Goal: Feedback & Contribution: Leave review/rating

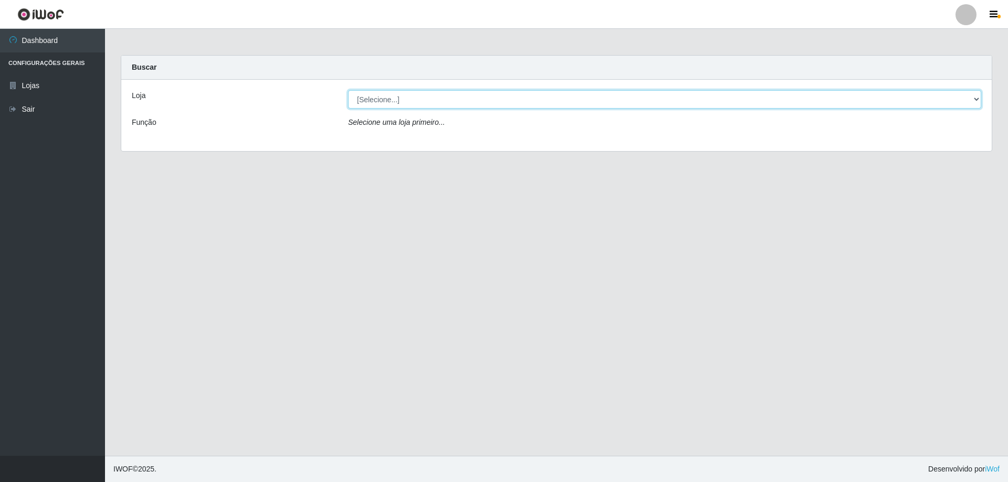
click at [976, 100] on select "[Selecione...] Extraplus - [GEOGRAPHIC_DATA] 03 - [GEOGRAPHIC_DATA]" at bounding box center [664, 99] width 633 height 18
select select "468"
click at [348, 90] on select "[Selecione...] Extraplus - [GEOGRAPHIC_DATA] 03 - [GEOGRAPHIC_DATA]" at bounding box center [664, 99] width 633 height 18
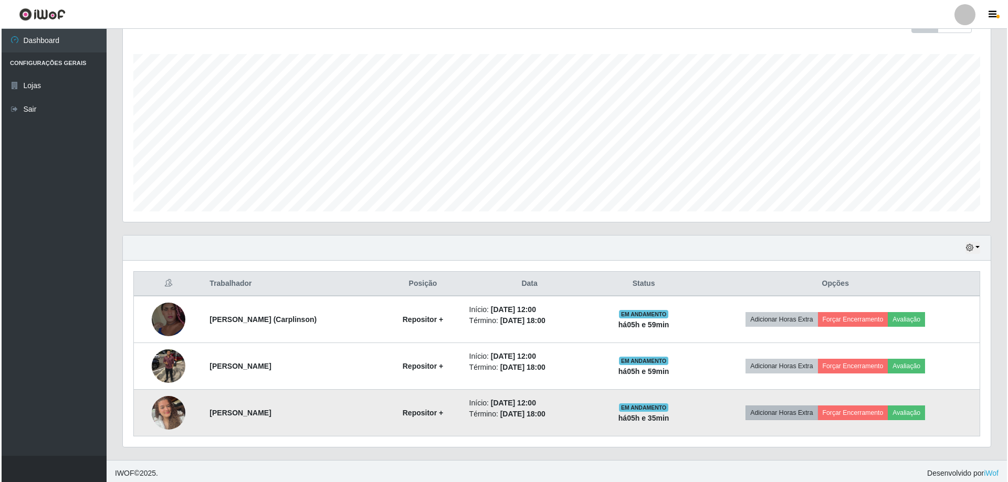
scroll to position [168, 0]
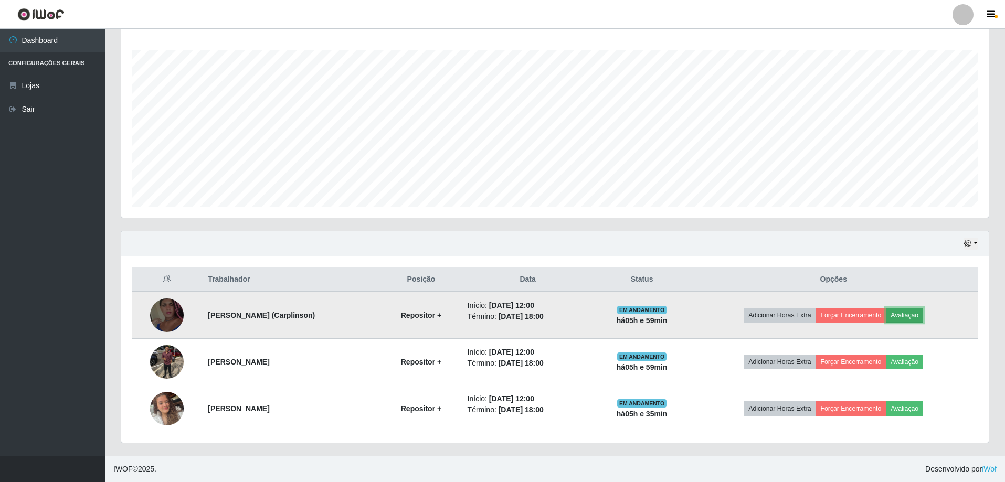
click at [914, 317] on button "Avaliação" at bounding box center [904, 315] width 37 height 15
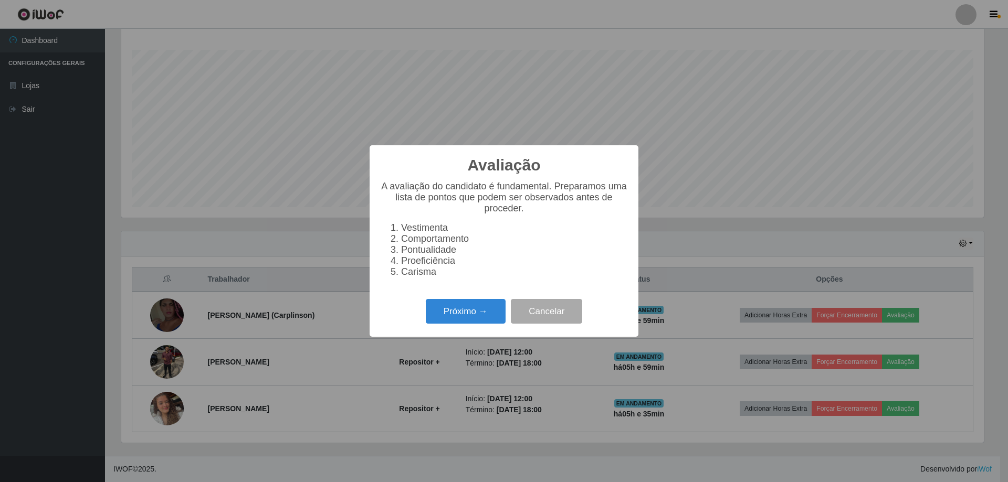
scroll to position [218, 862]
click at [462, 318] on button "Próximo →" at bounding box center [466, 311] width 80 height 25
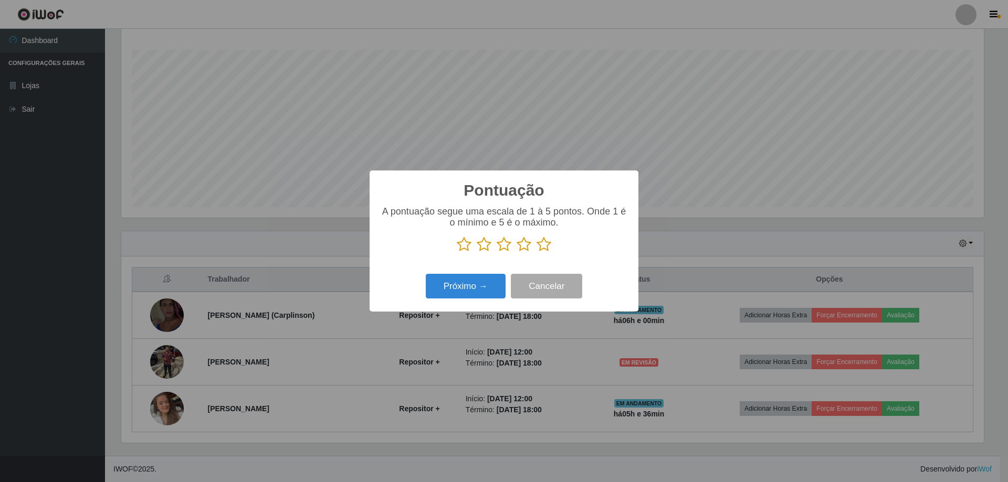
scroll to position [524567, 523923]
click at [549, 247] on icon at bounding box center [543, 245] width 15 height 16
click at [536, 252] on input "radio" at bounding box center [536, 252] width 0 height 0
click at [448, 293] on button "Próximo →" at bounding box center [466, 286] width 80 height 25
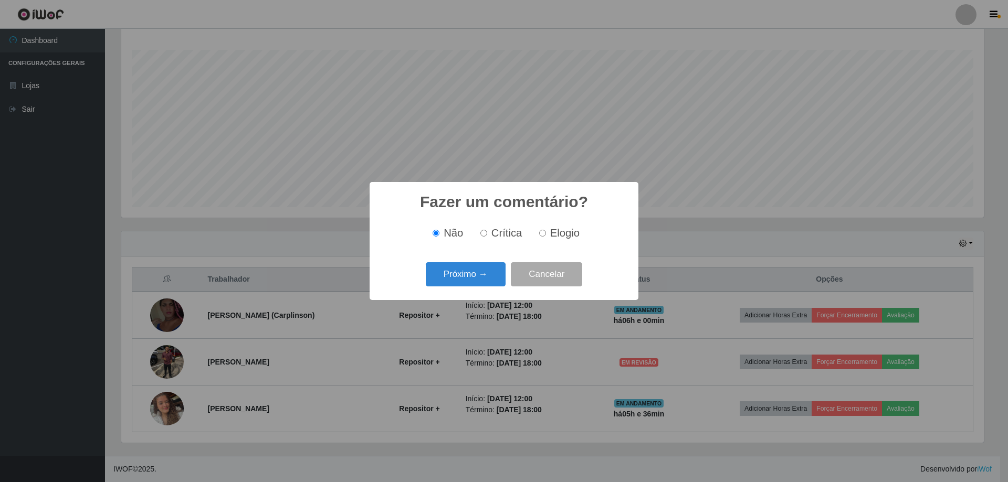
click at [541, 237] on input "Elogio" at bounding box center [542, 233] width 7 height 7
radio input "true"
click at [477, 279] on button "Próximo →" at bounding box center [466, 274] width 80 height 25
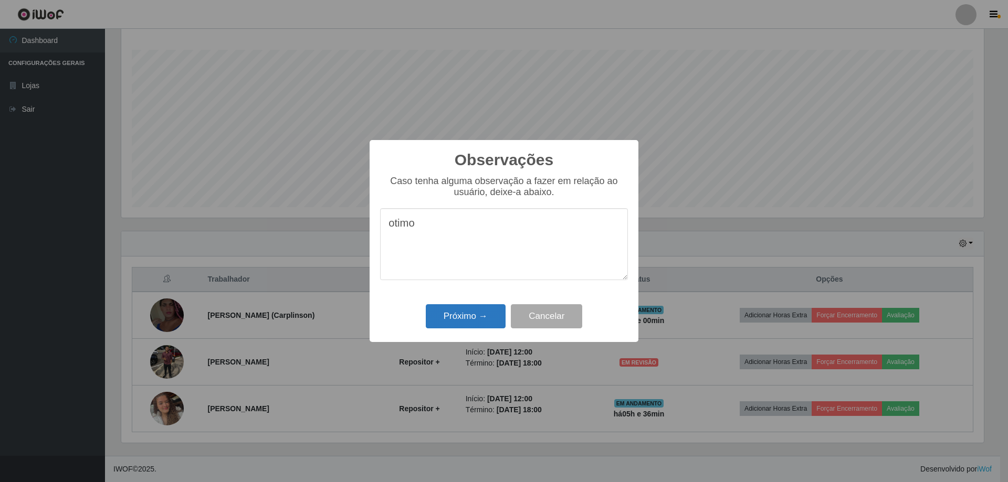
type textarea "otimo"
click at [458, 313] on button "Próximo →" at bounding box center [466, 316] width 80 height 25
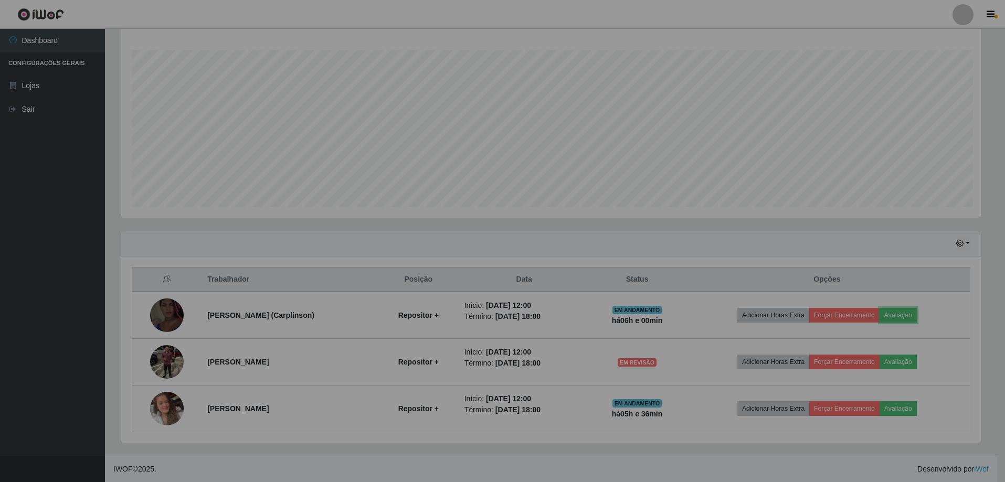
scroll to position [218, 867]
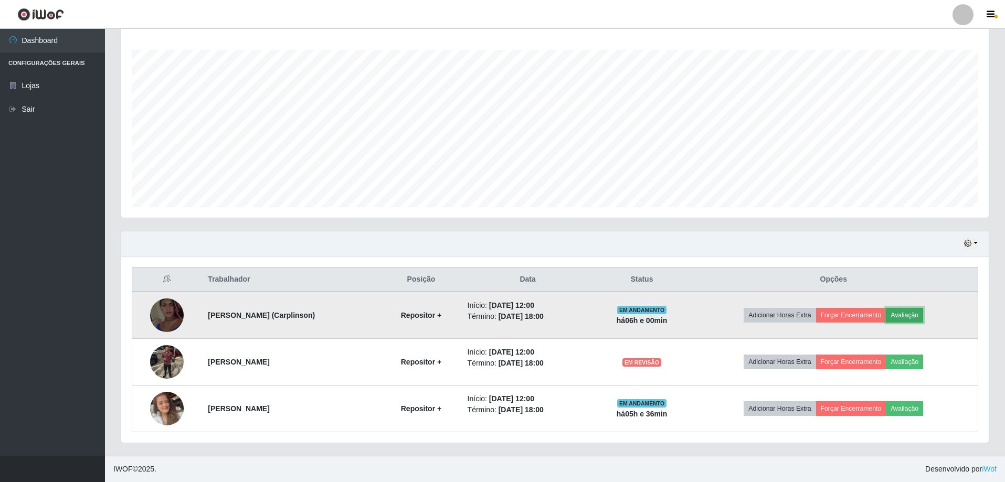
click at [911, 315] on button "Avaliação" at bounding box center [904, 315] width 37 height 15
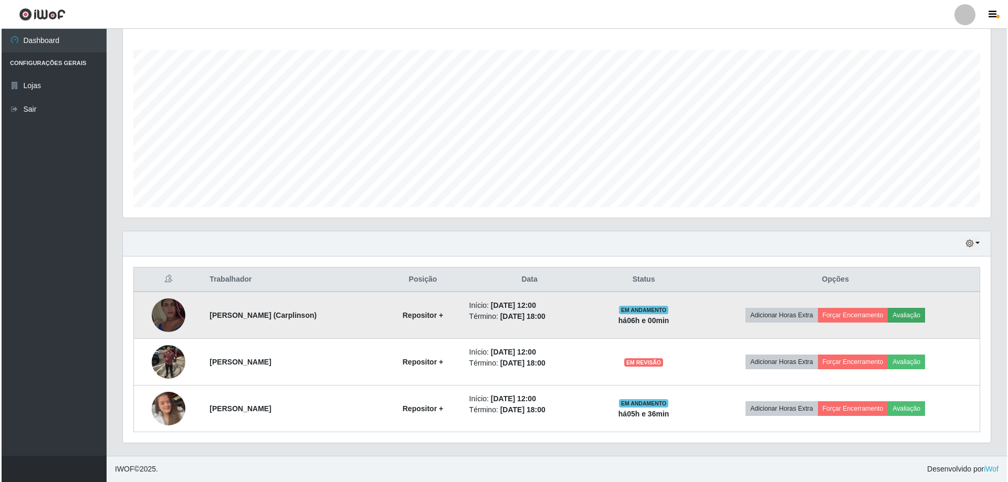
scroll to position [218, 862]
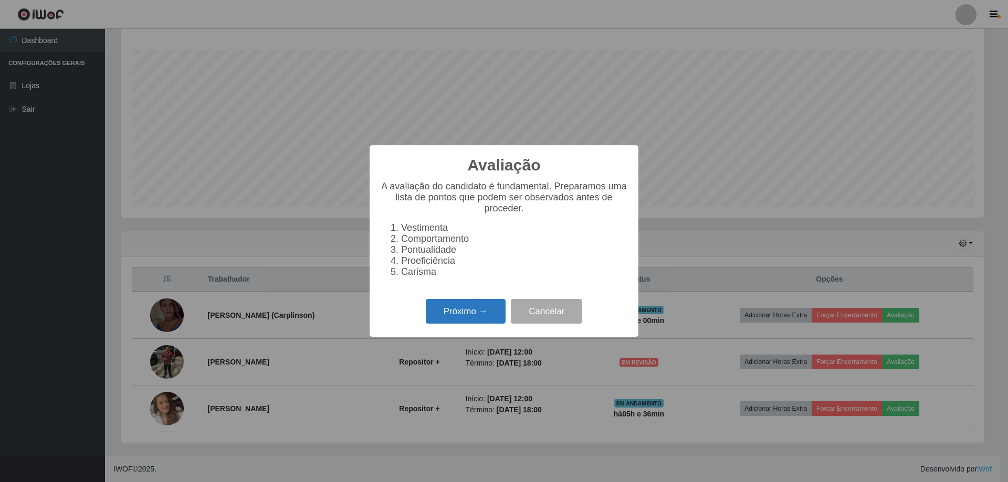
click at [466, 324] on button "Próximo →" at bounding box center [466, 311] width 80 height 25
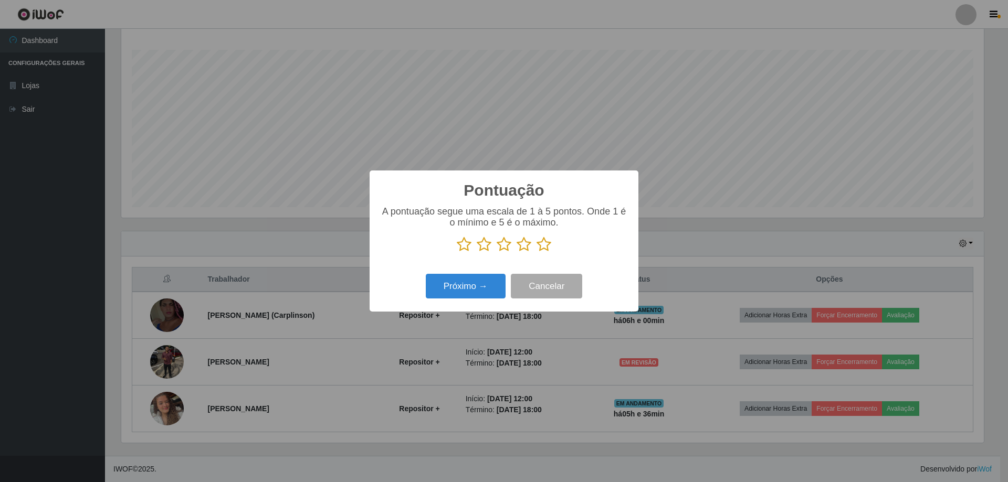
drag, startPoint x: 543, startPoint y: 244, endPoint x: 480, endPoint y: 280, distance: 73.1
click at [542, 246] on icon at bounding box center [543, 245] width 15 height 16
click at [536, 252] on input "radio" at bounding box center [536, 252] width 0 height 0
click at [457, 292] on button "Próximo →" at bounding box center [466, 286] width 80 height 25
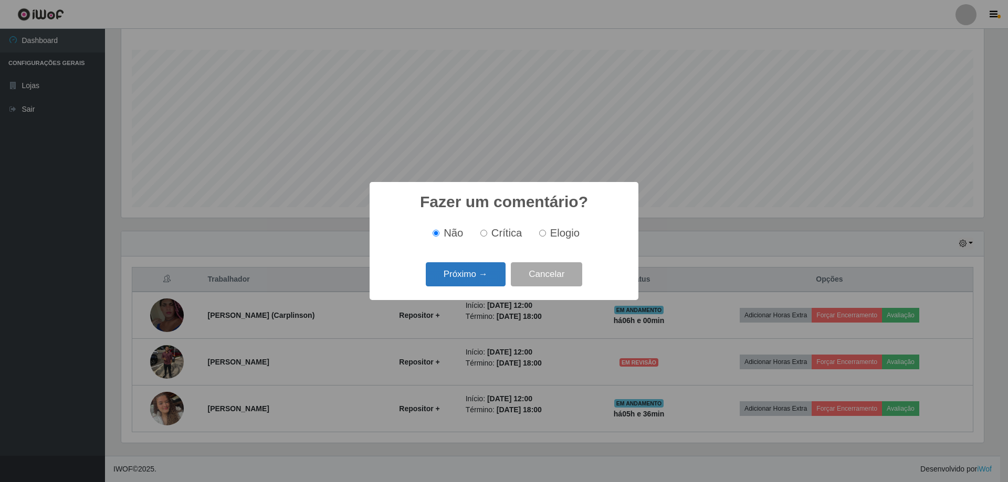
click at [463, 276] on button "Próximo →" at bounding box center [466, 274] width 80 height 25
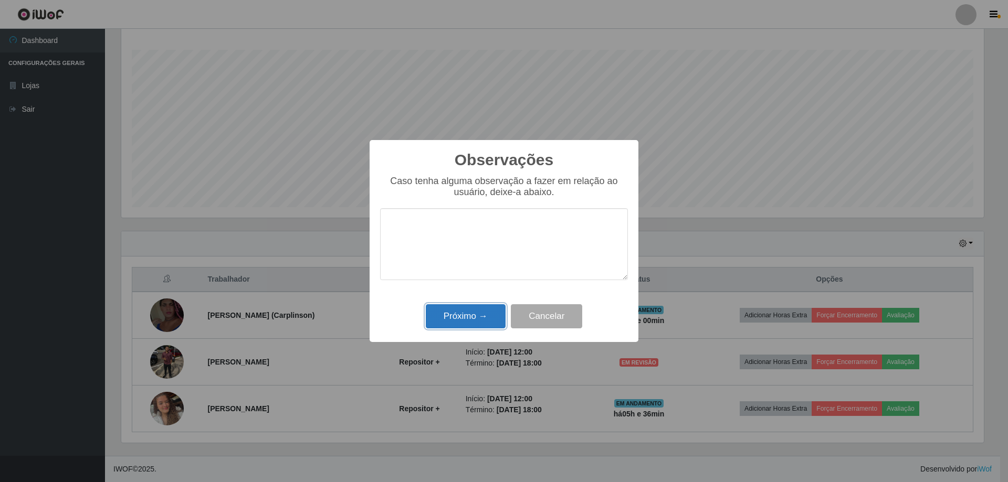
click at [469, 322] on button "Próximo →" at bounding box center [466, 316] width 80 height 25
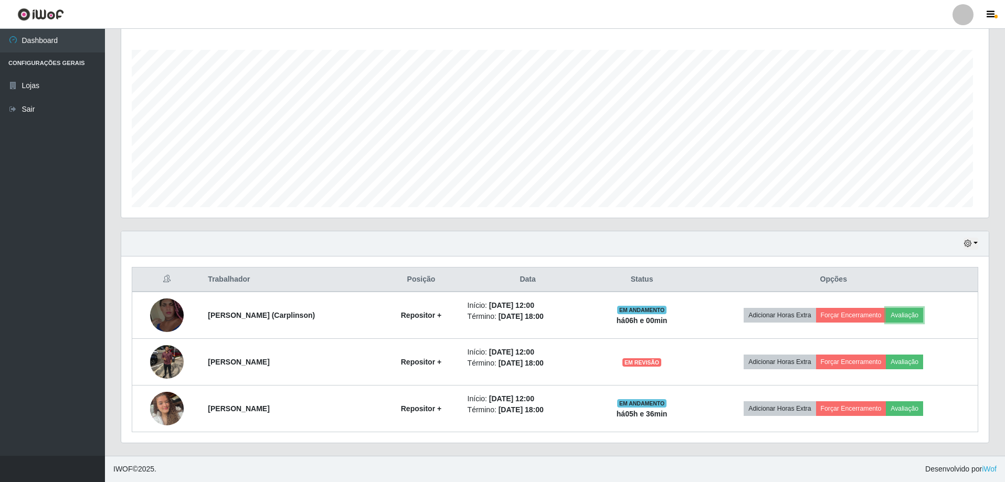
scroll to position [218, 867]
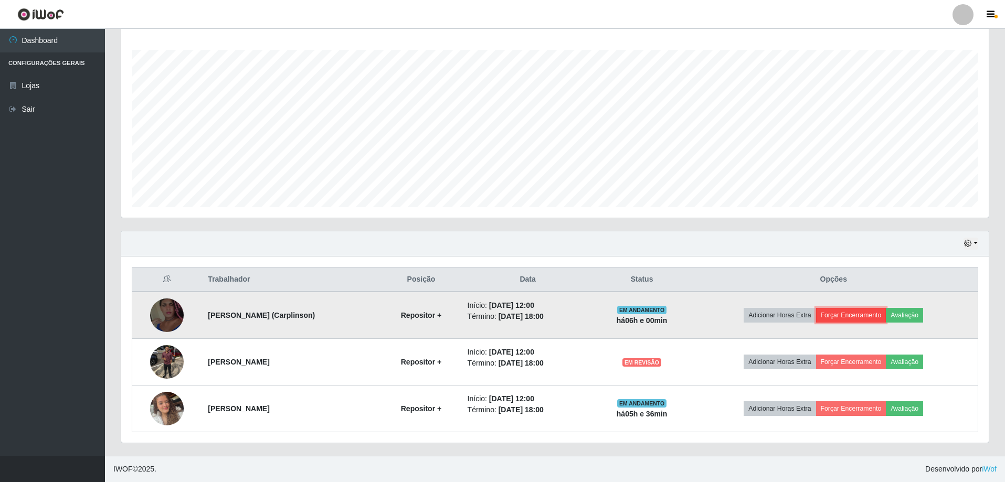
click at [859, 310] on button "Forçar Encerramento" at bounding box center [851, 315] width 70 height 15
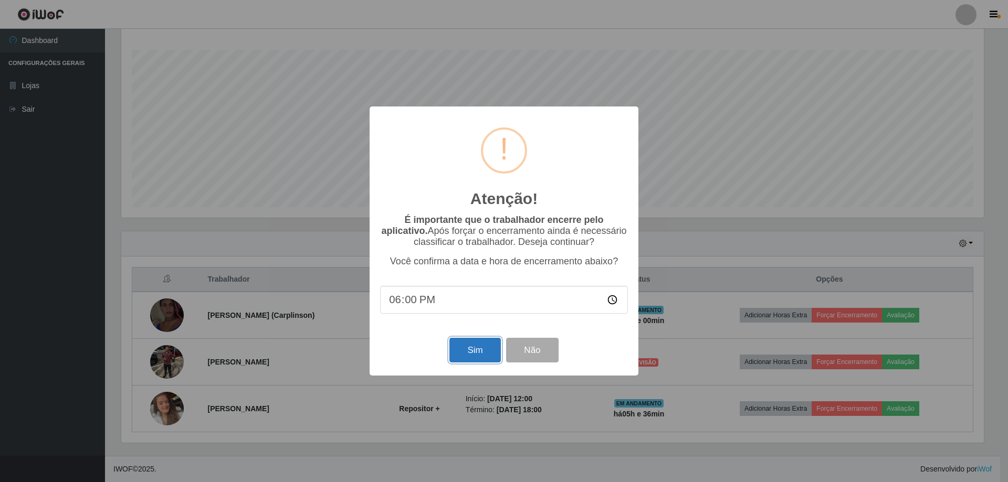
click at [480, 356] on button "Sim" at bounding box center [474, 350] width 51 height 25
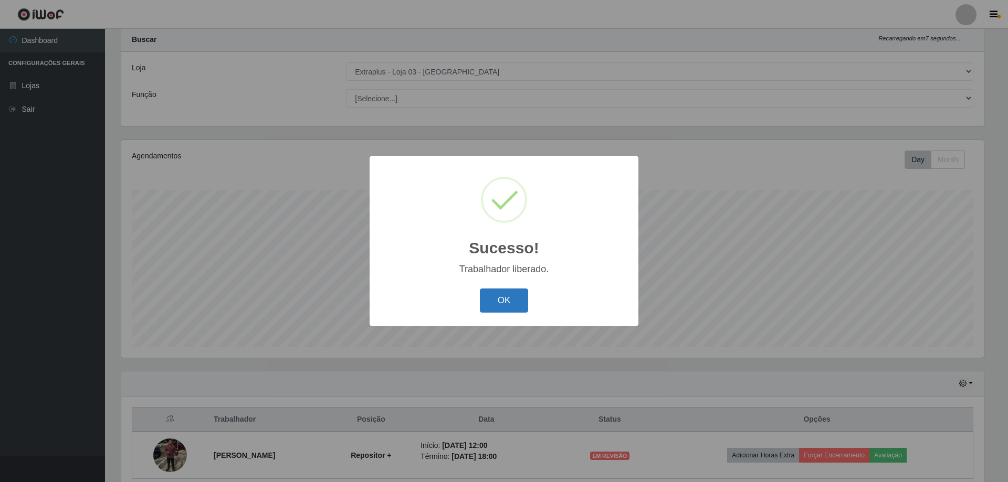
click at [493, 295] on button "OK" at bounding box center [504, 301] width 49 height 25
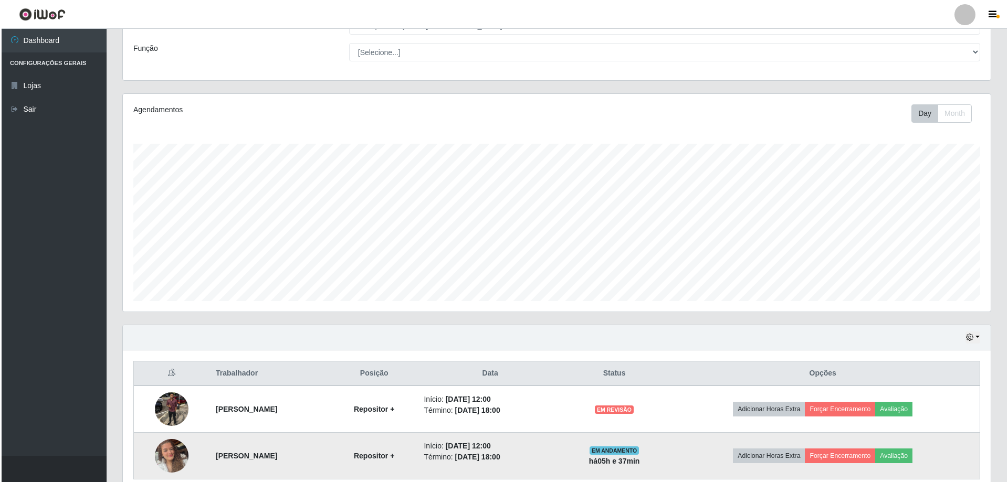
scroll to position [121, 0]
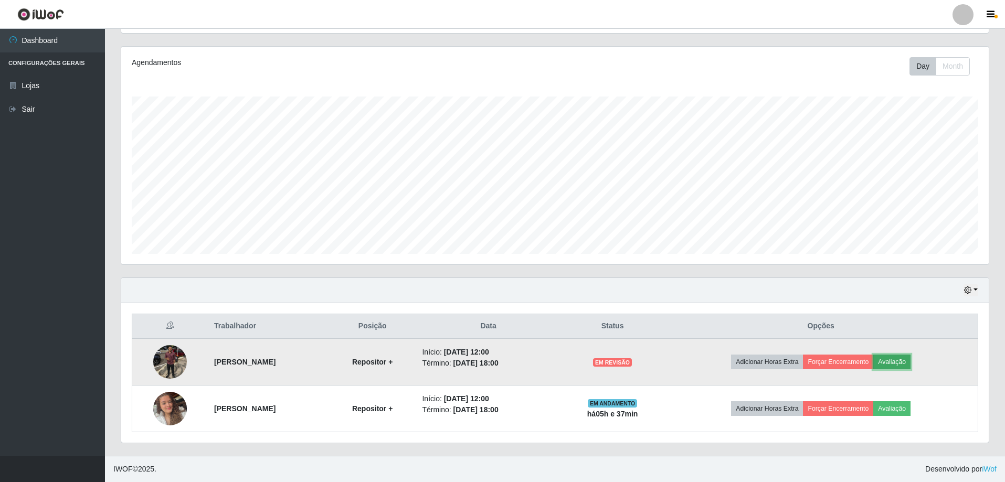
click at [906, 367] on button "Avaliação" at bounding box center [891, 362] width 37 height 15
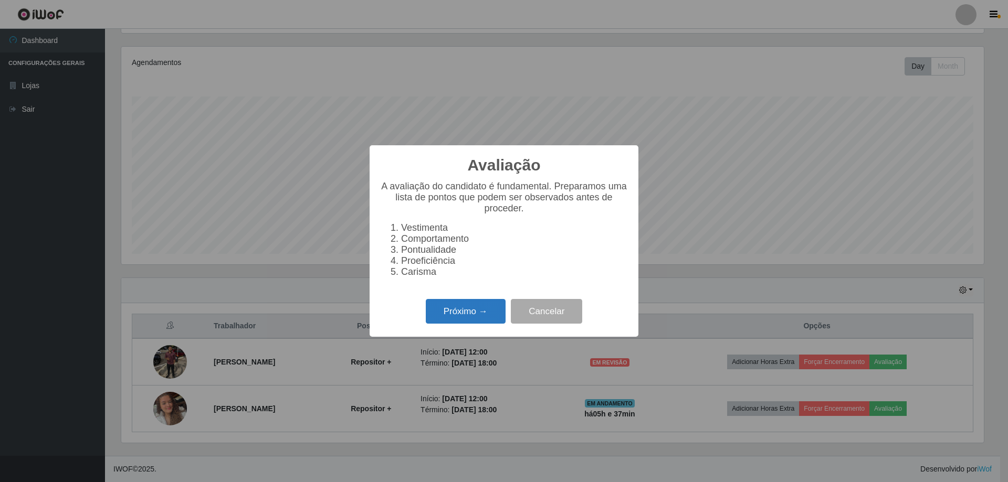
click at [468, 322] on button "Próximo →" at bounding box center [466, 311] width 80 height 25
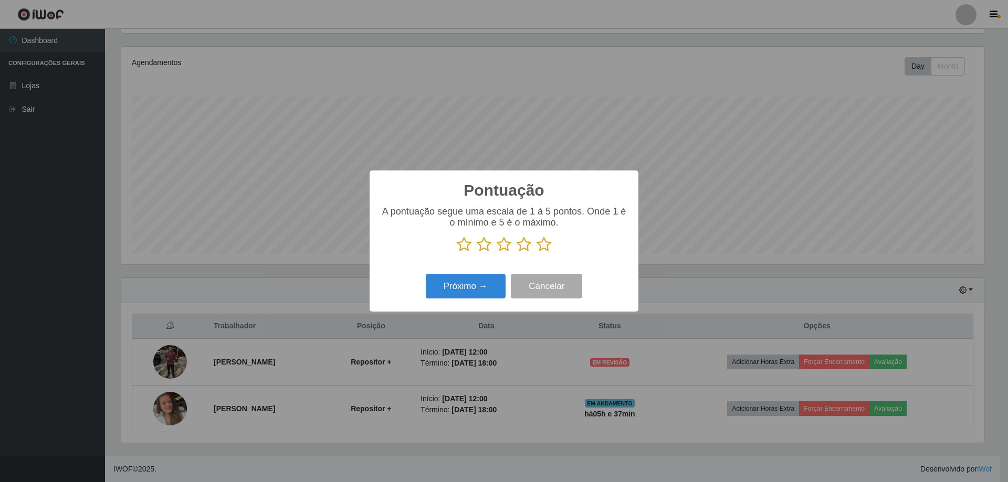
scroll to position [524567, 523923]
click at [543, 247] on icon at bounding box center [543, 245] width 15 height 16
click at [536, 252] on input "radio" at bounding box center [536, 252] width 0 height 0
click at [463, 290] on button "Próximo →" at bounding box center [466, 286] width 80 height 25
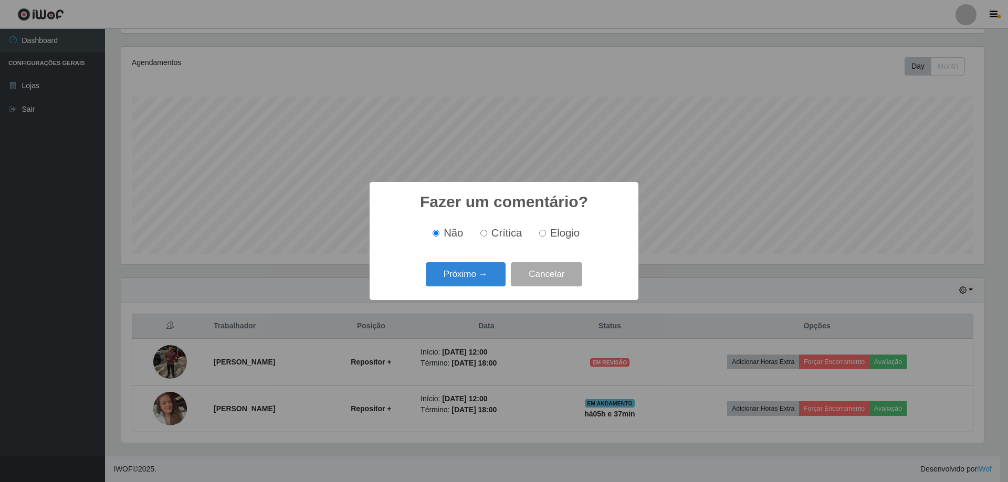
click at [542, 235] on input "Elogio" at bounding box center [542, 233] width 7 height 7
radio input "true"
click at [463, 274] on button "Próximo →" at bounding box center [466, 274] width 80 height 25
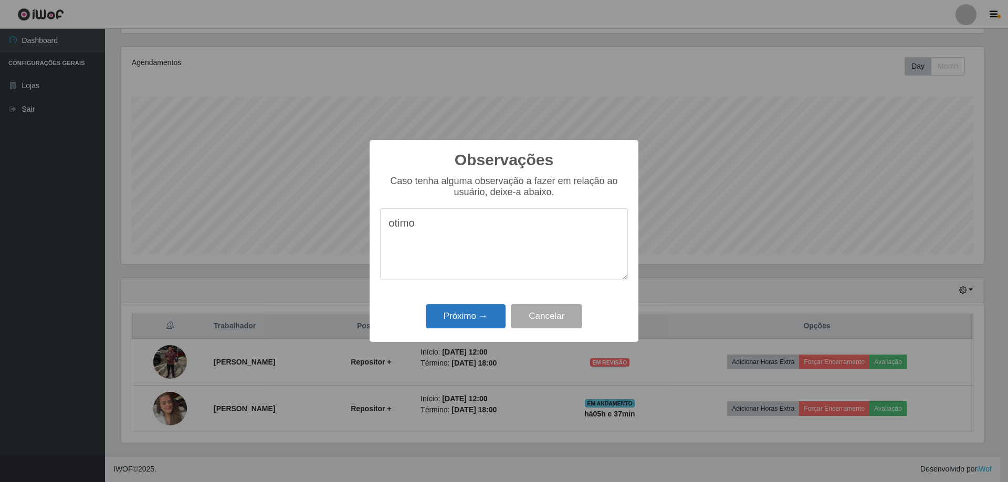
type textarea "otimo"
click at [481, 312] on button "Próximo →" at bounding box center [466, 316] width 80 height 25
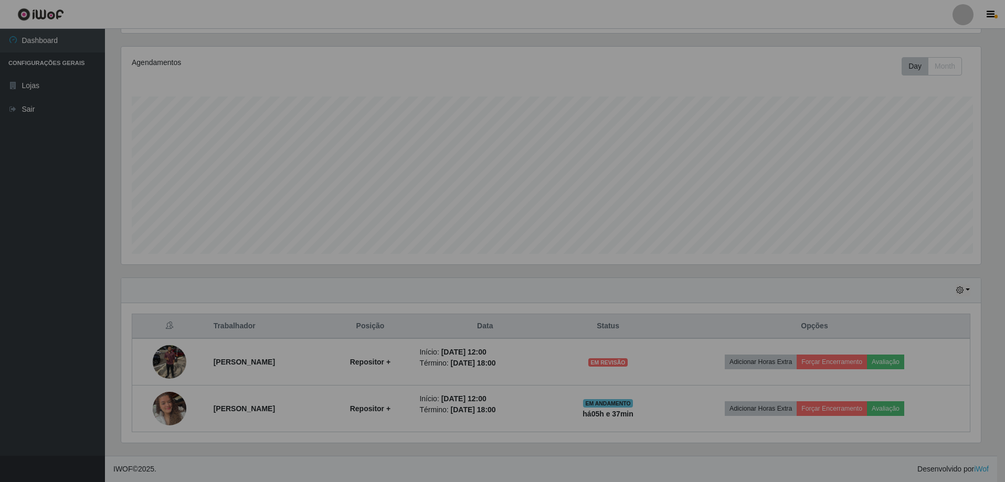
scroll to position [218, 867]
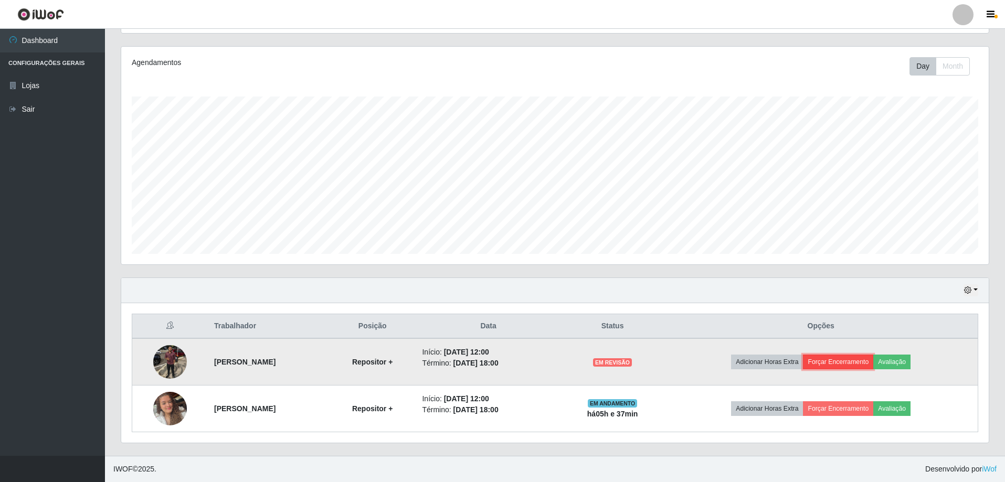
click at [846, 362] on button "Forçar Encerramento" at bounding box center [838, 362] width 70 height 15
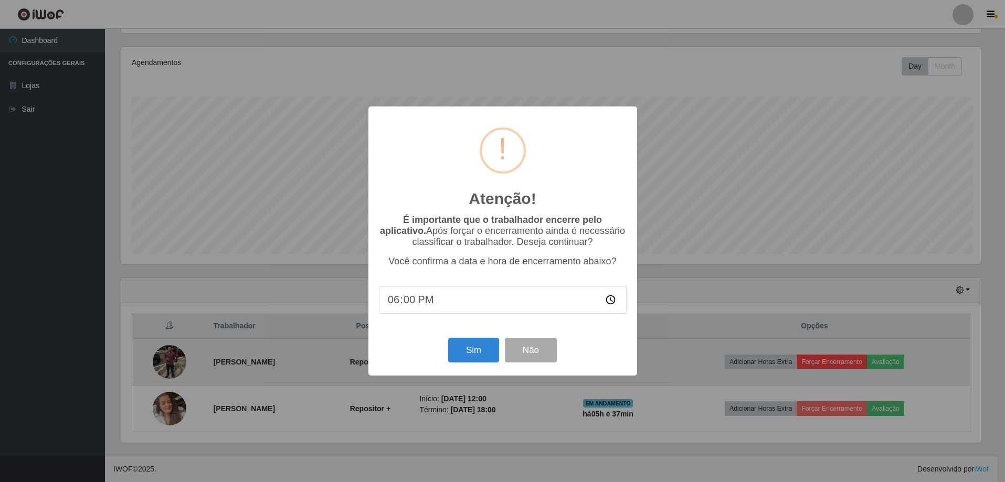
scroll to position [218, 862]
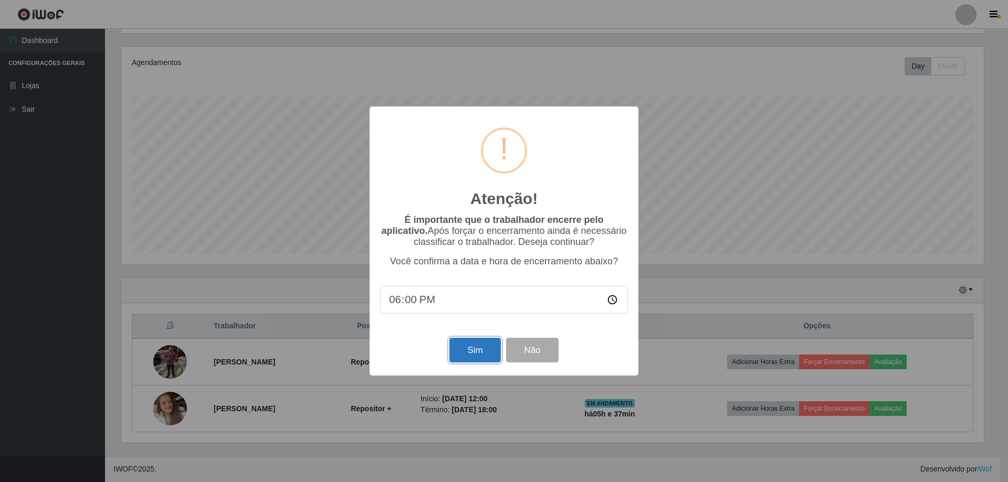
click at [478, 357] on button "Sim" at bounding box center [474, 350] width 51 height 25
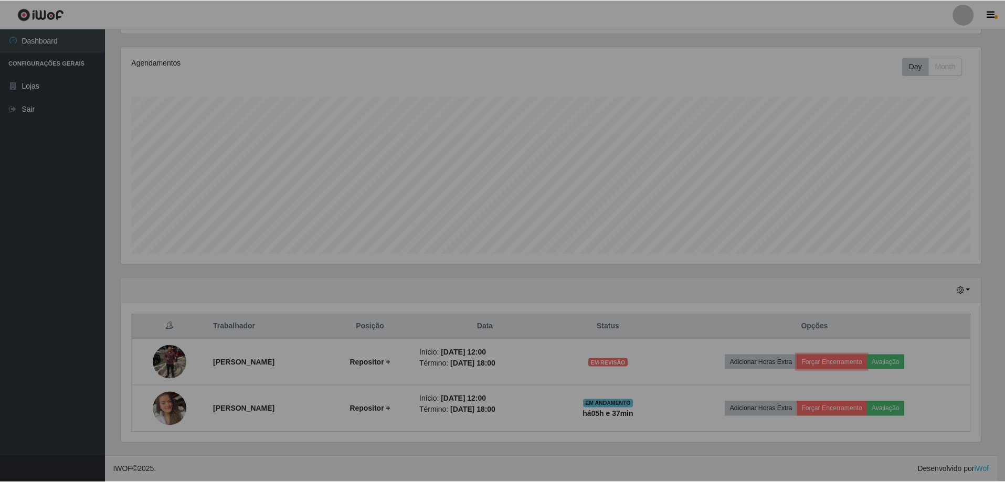
scroll to position [0, 0]
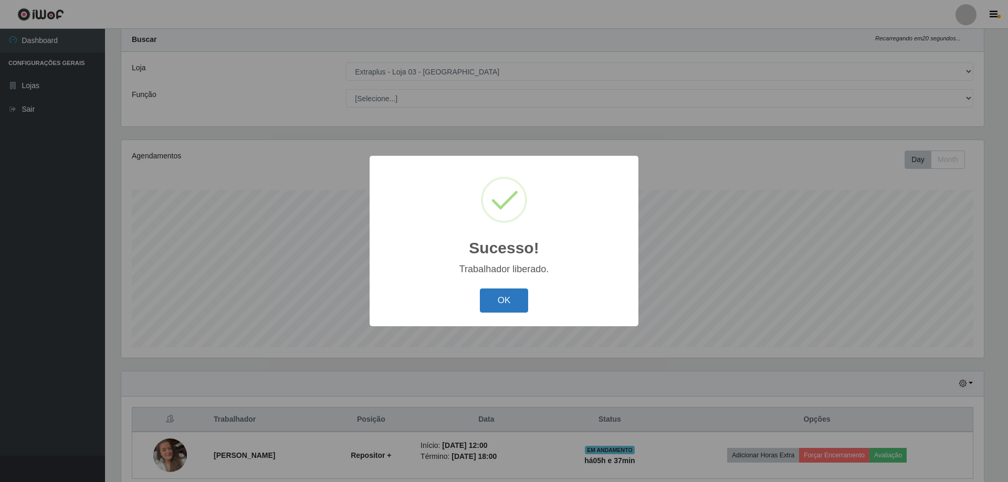
click at [511, 300] on button "OK" at bounding box center [504, 301] width 49 height 25
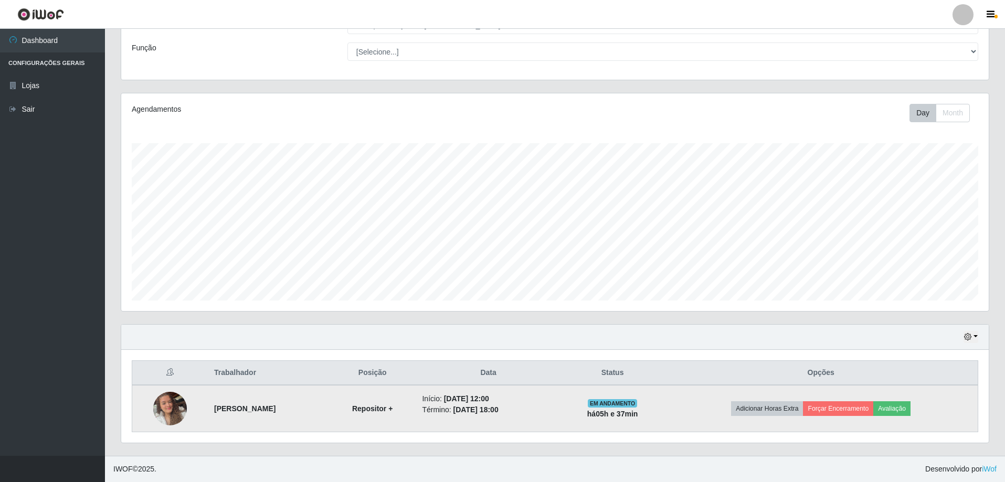
click at [900, 400] on td "Adicionar Horas Extra Forçar Encerramento Avaliação" at bounding box center [821, 408] width 314 height 47
click at [899, 404] on button "Avaliação" at bounding box center [891, 408] width 37 height 15
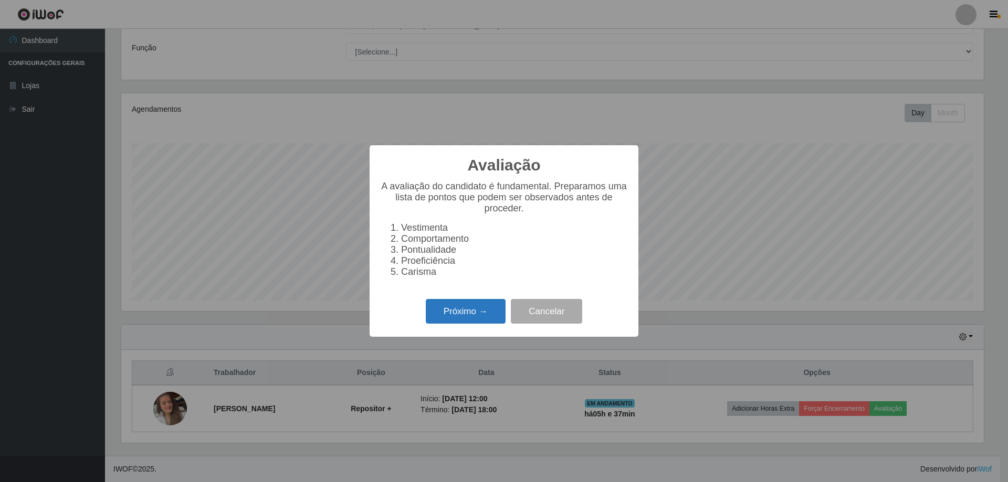
click at [477, 320] on button "Próximo →" at bounding box center [466, 311] width 80 height 25
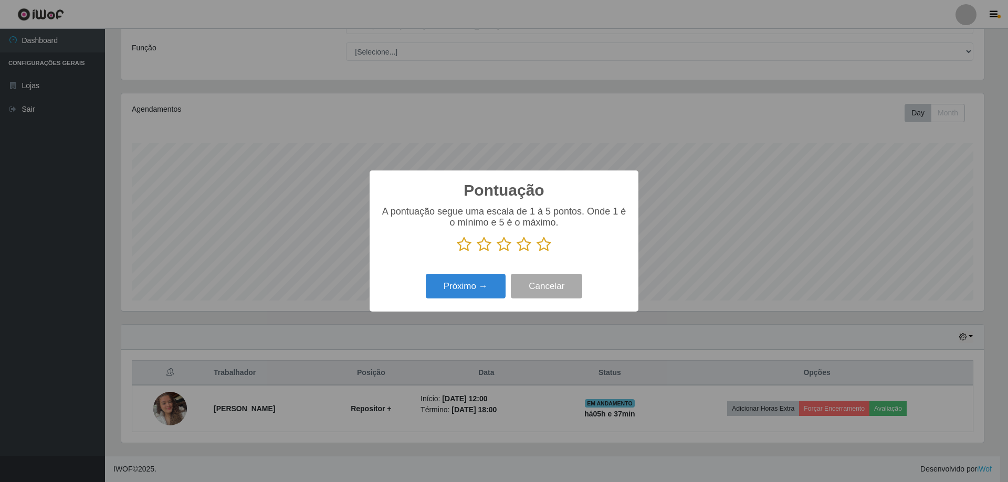
click at [544, 245] on icon at bounding box center [543, 245] width 15 height 16
click at [536, 252] on input "radio" at bounding box center [536, 252] width 0 height 0
click at [491, 287] on button "Próximo →" at bounding box center [466, 286] width 80 height 25
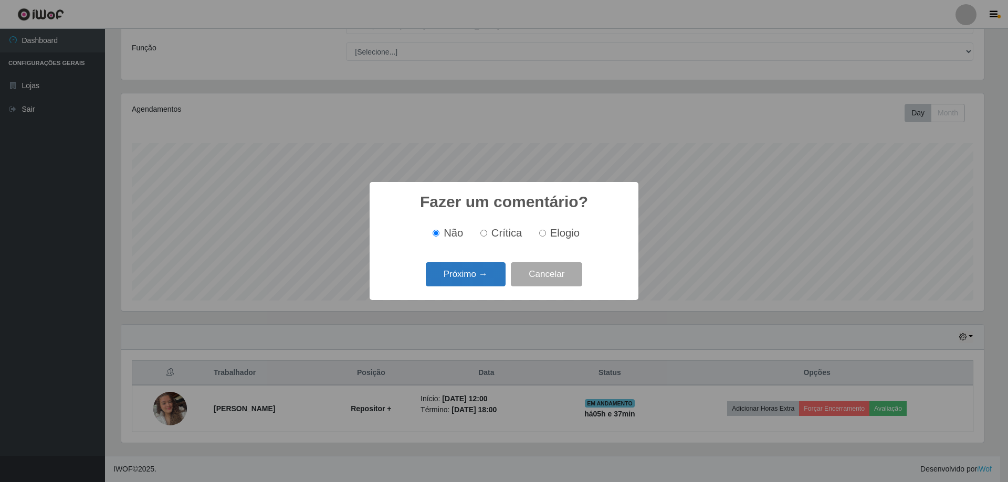
click at [464, 276] on button "Próximo →" at bounding box center [466, 274] width 80 height 25
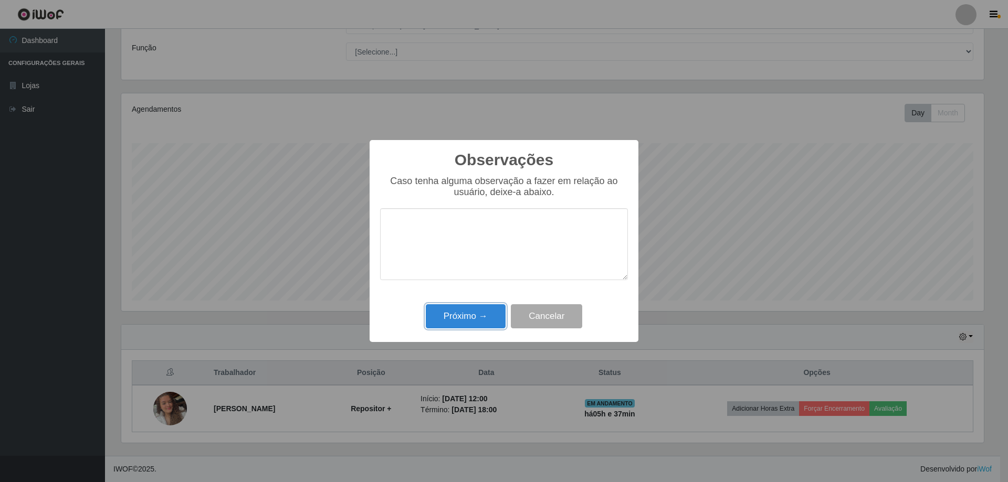
click at [460, 314] on button "Próximo →" at bounding box center [466, 316] width 80 height 25
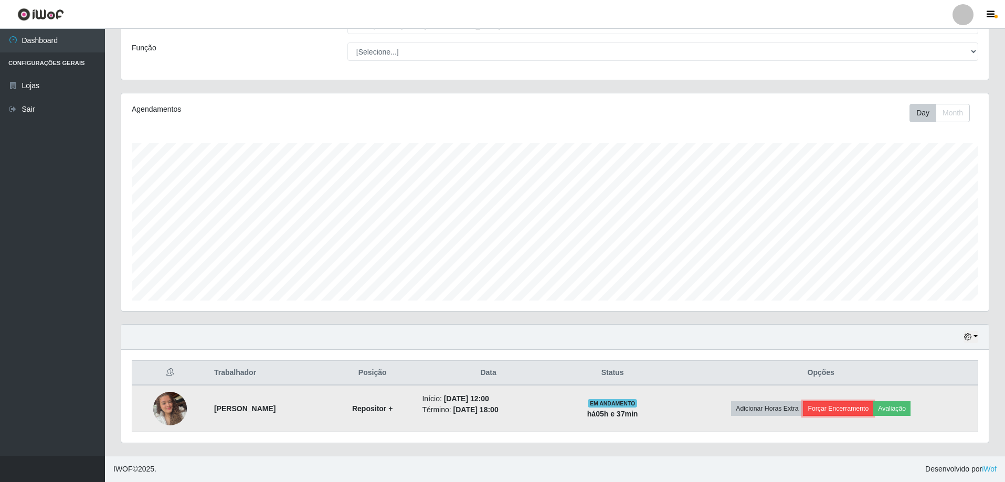
click at [862, 412] on button "Forçar Encerramento" at bounding box center [838, 408] width 70 height 15
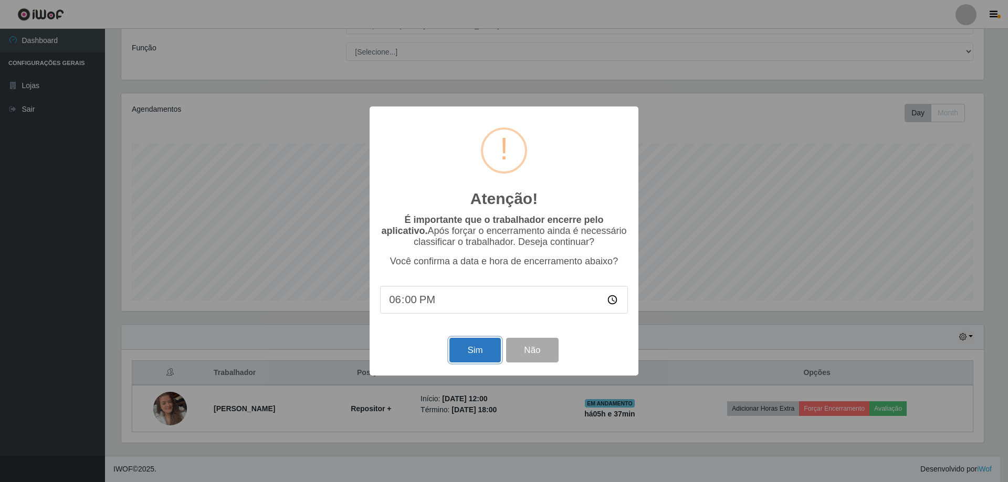
click at [482, 357] on button "Sim" at bounding box center [474, 350] width 51 height 25
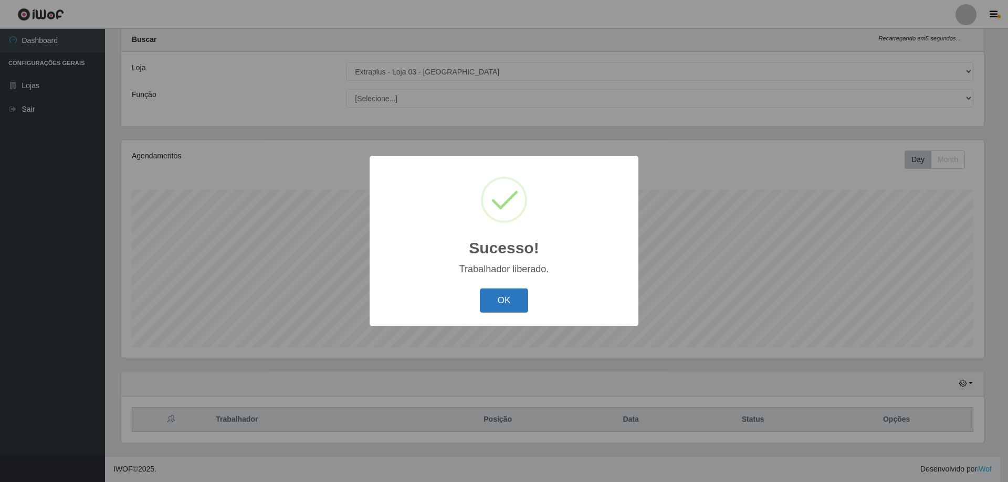
click at [492, 303] on button "OK" at bounding box center [504, 301] width 49 height 25
